Goal: Information Seeking & Learning: Learn about a topic

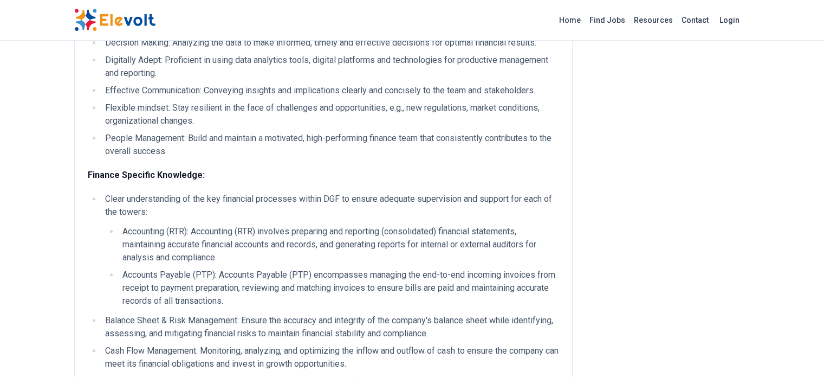
scroll to position [379, 0]
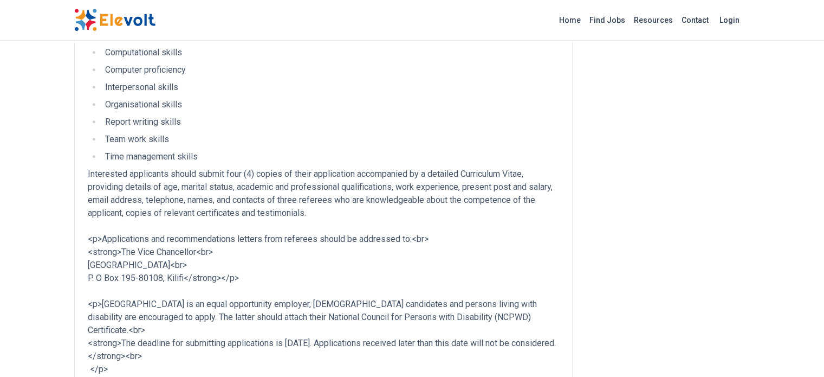
scroll to position [759, 0]
